Goal: Task Accomplishment & Management: Manage account settings

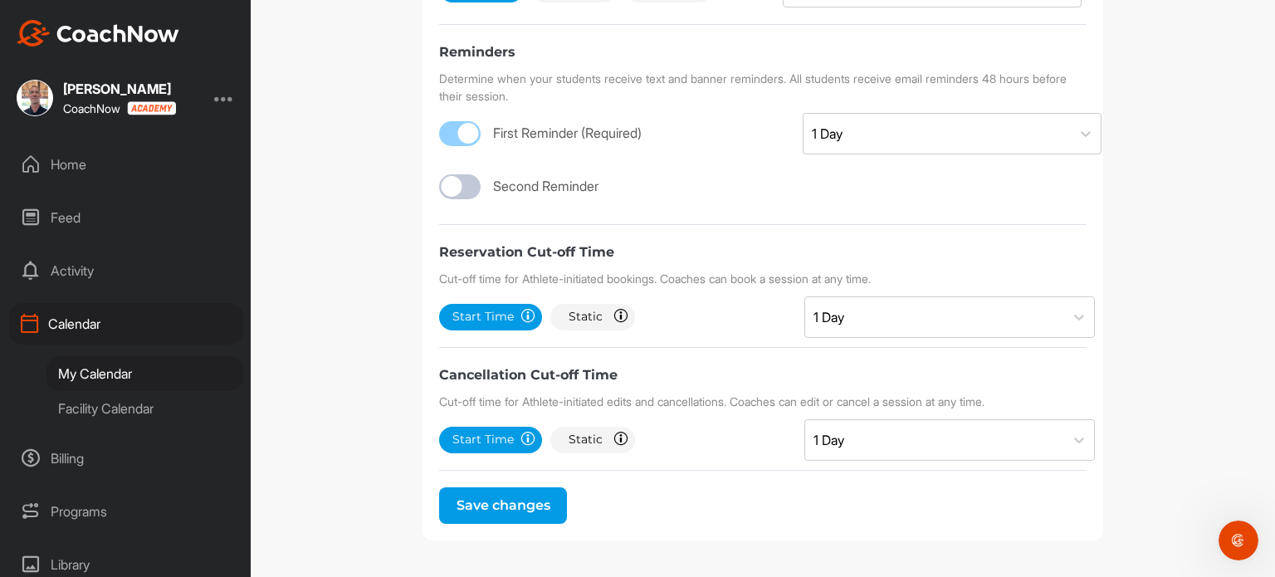
scroll to position [2, 0]
click at [120, 333] on div "Calendar" at bounding box center [126, 324] width 234 height 42
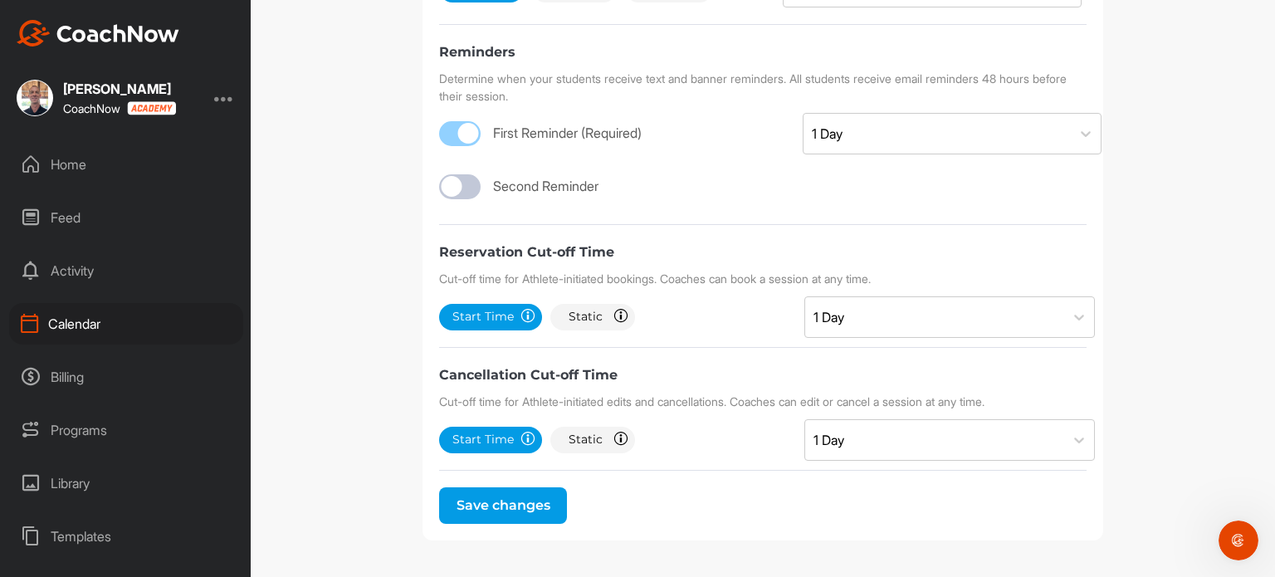
click at [222, 93] on div at bounding box center [224, 98] width 20 height 20
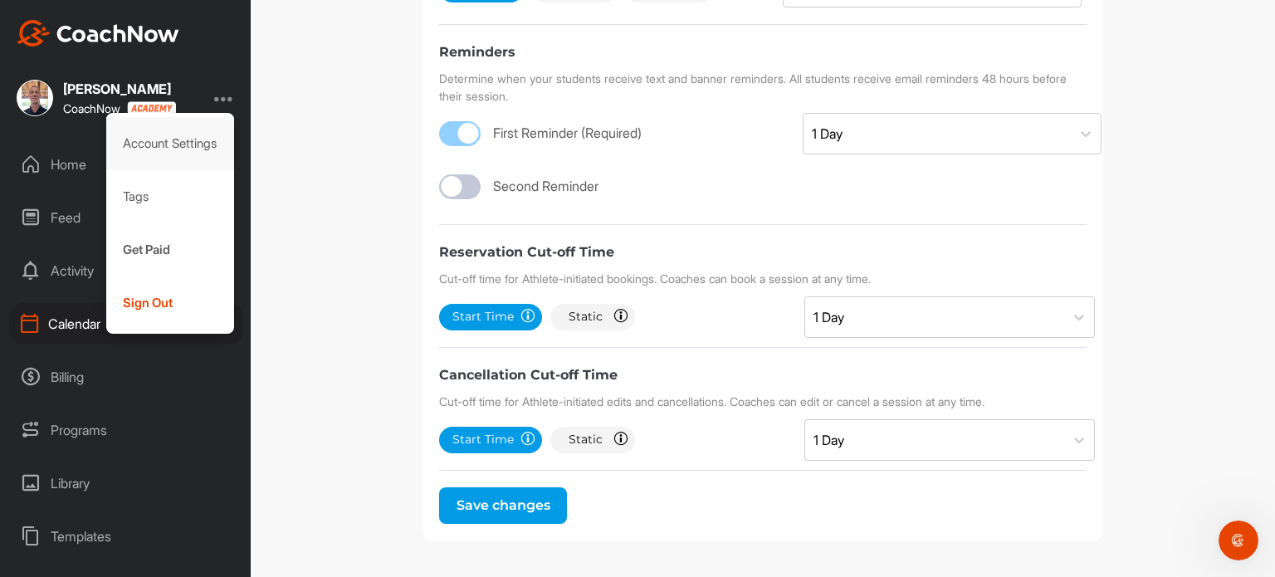
click at [170, 139] on div "Account Settings" at bounding box center [170, 143] width 129 height 53
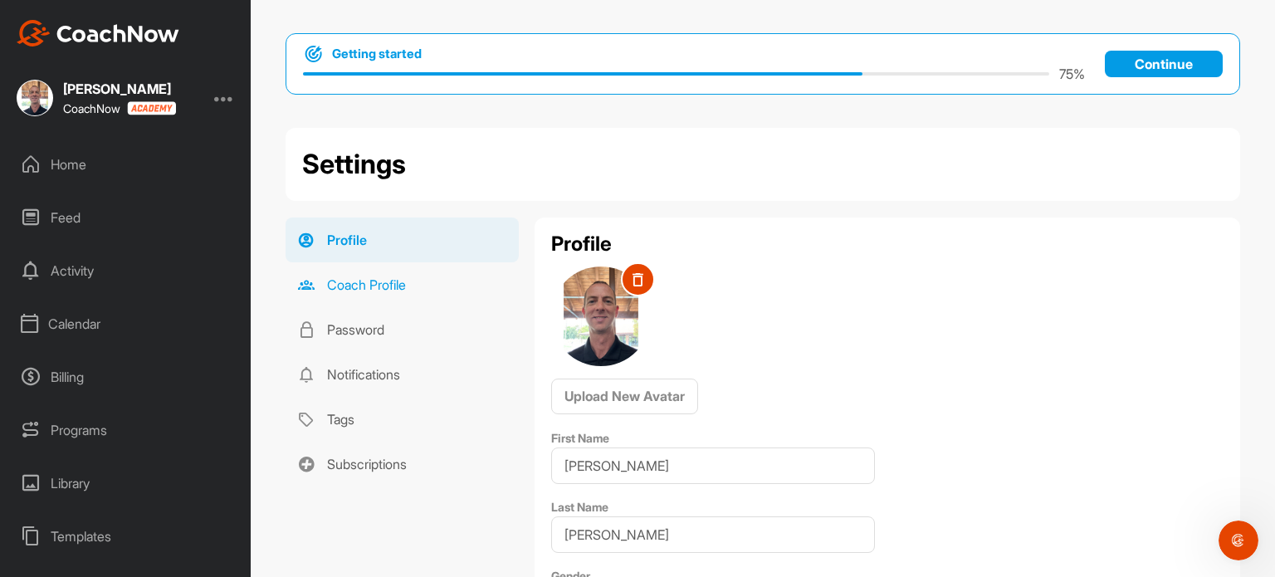
click at [358, 298] on link "Coach Profile" at bounding box center [402, 284] width 233 height 45
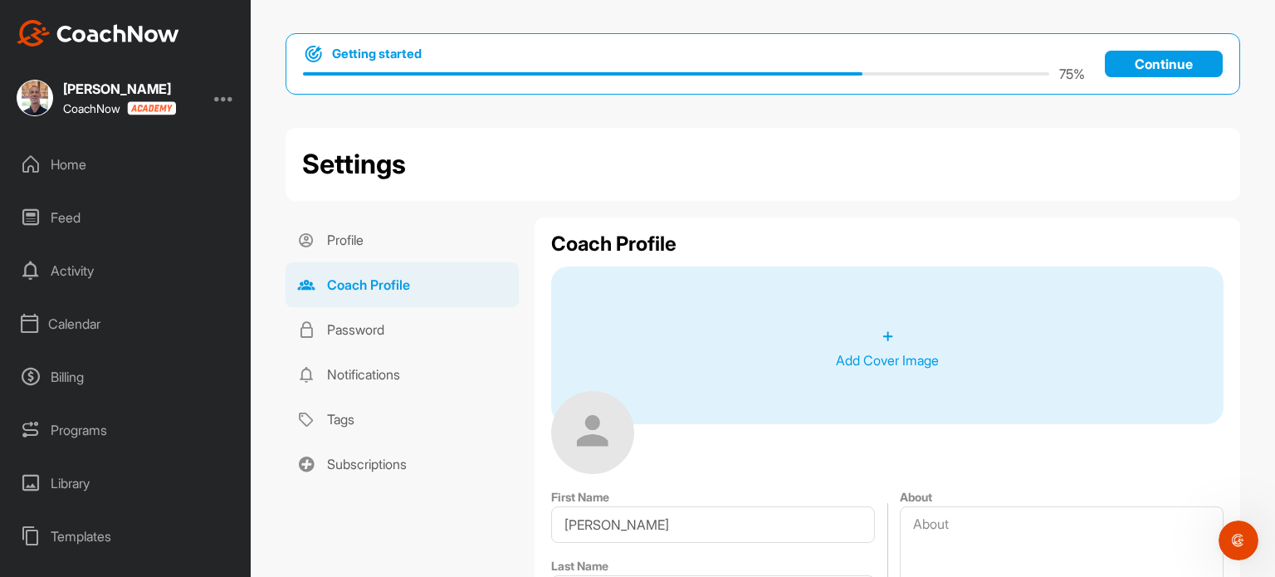
type input "[EMAIL_ADDRESS][DOMAIN_NAME]"
type input "[GEOGRAPHIC_DATA]"
type input "85712"
type input "1742 N [PERSON_NAME]"
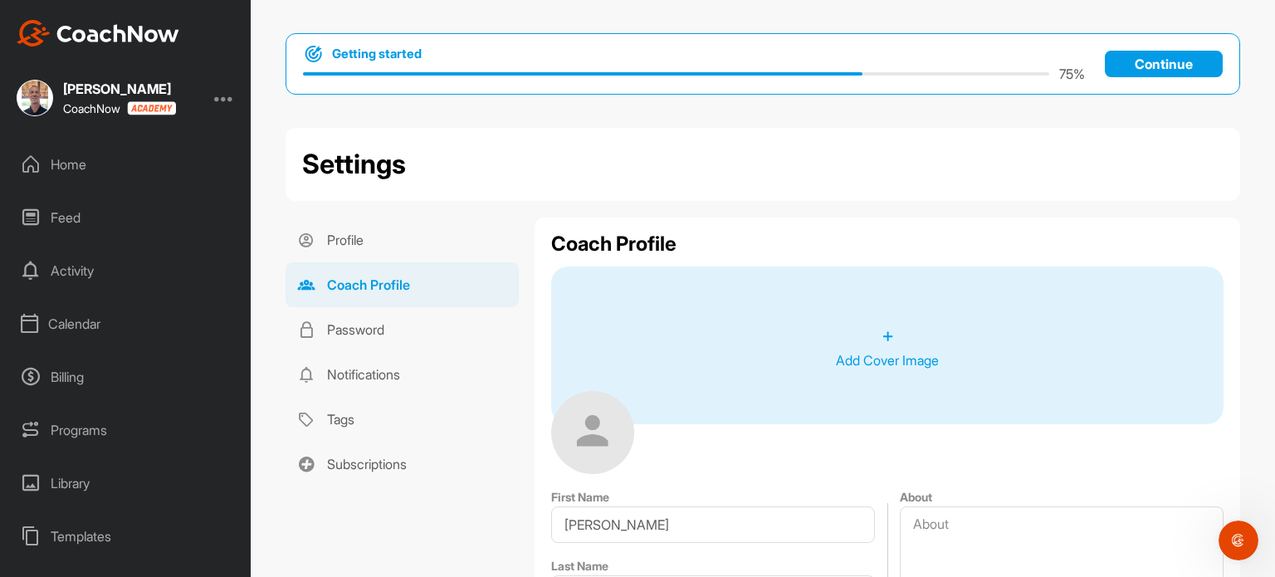
type textarea "With over 26 years of experience in the game, [PERSON_NAME] brings a lifelong p…"
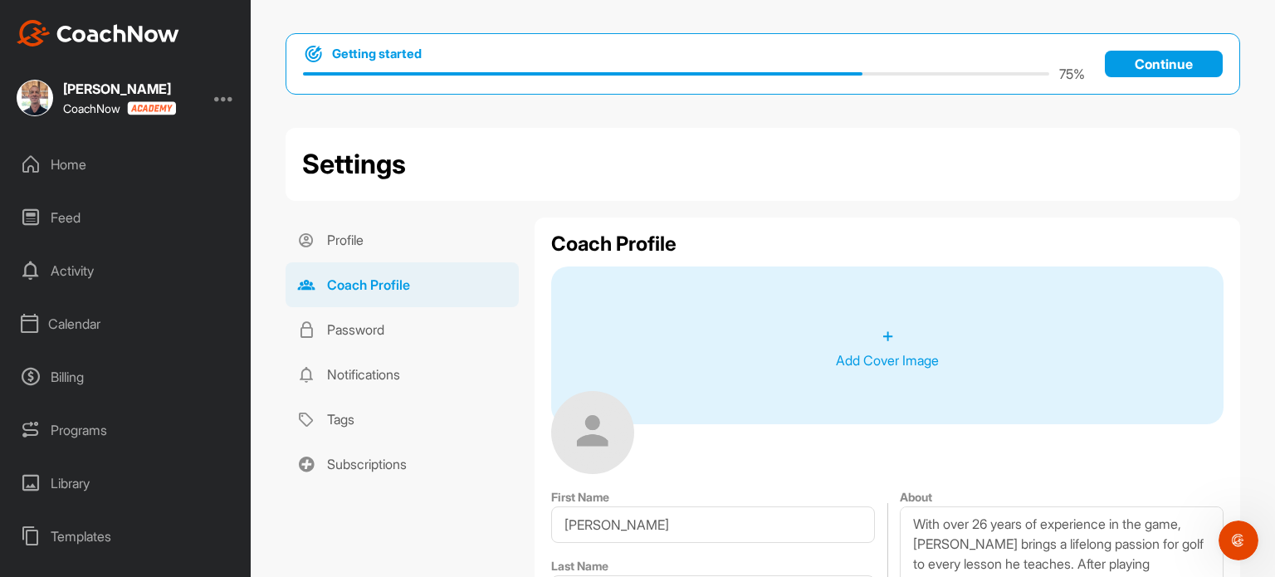
select select "AZ"
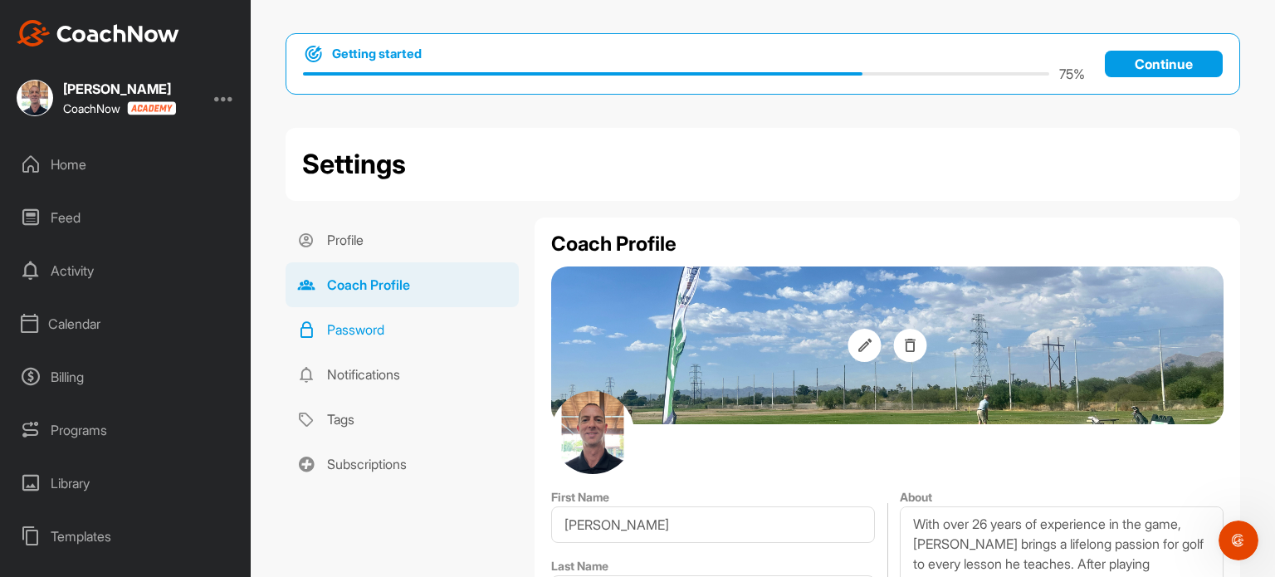
click at [345, 332] on link "Password" at bounding box center [402, 329] width 233 height 45
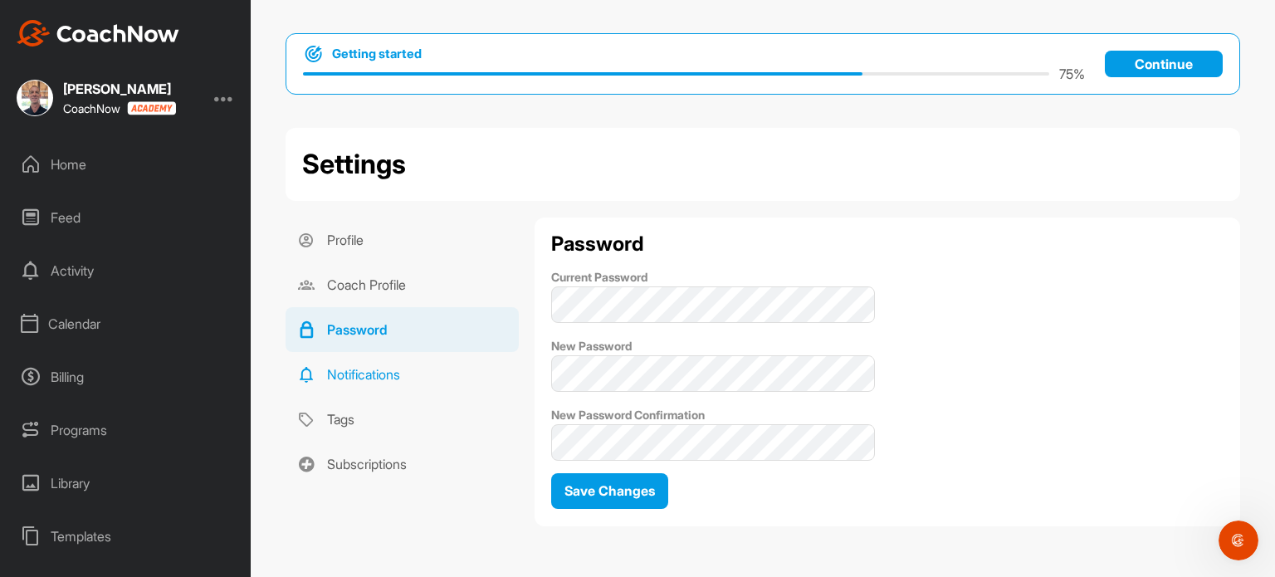
click at [388, 379] on link "Notifications" at bounding box center [402, 374] width 233 height 45
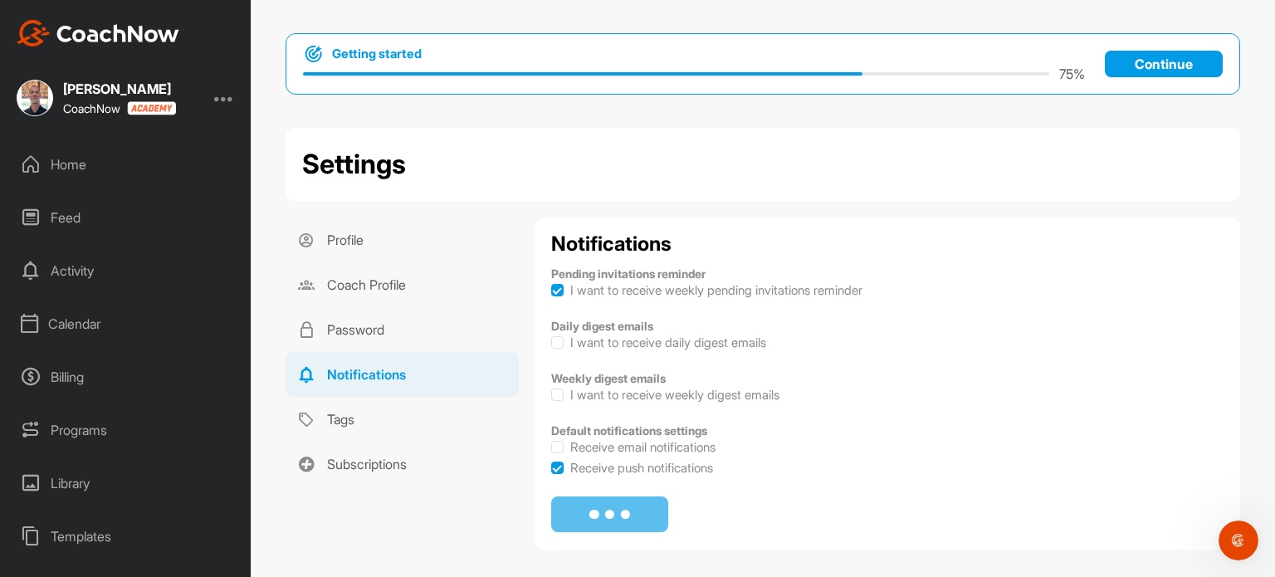
checkbox input "true"
click at [358, 420] on link "Tags" at bounding box center [402, 419] width 233 height 45
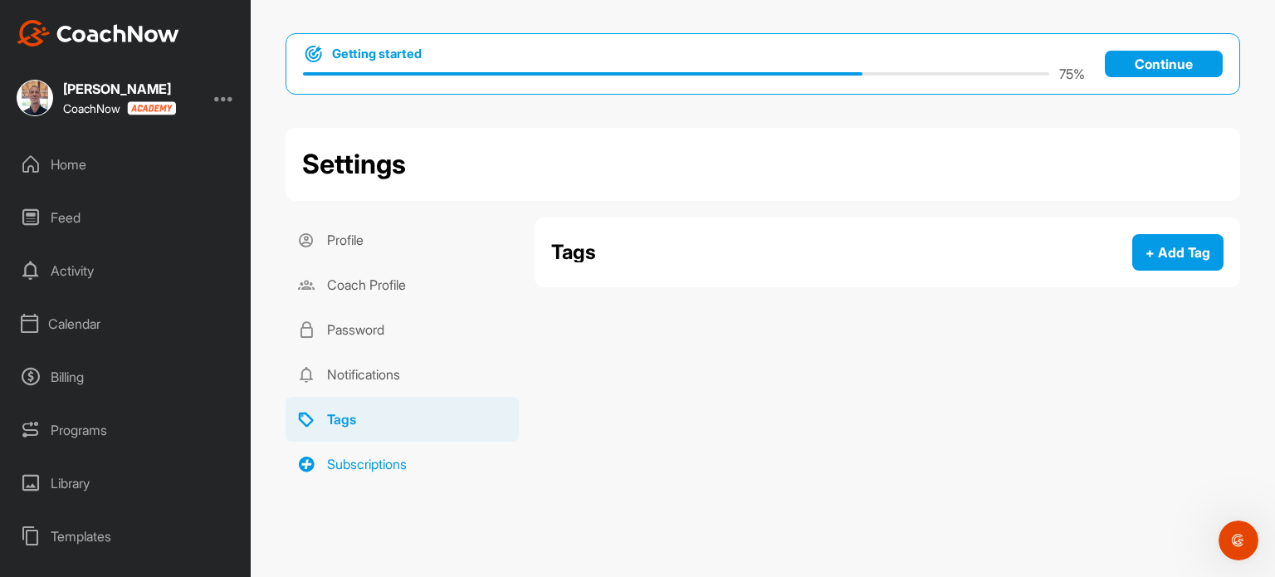
click at [352, 471] on link "Subscriptions" at bounding box center [402, 464] width 233 height 45
